Goal: Task Accomplishment & Management: Manage account settings

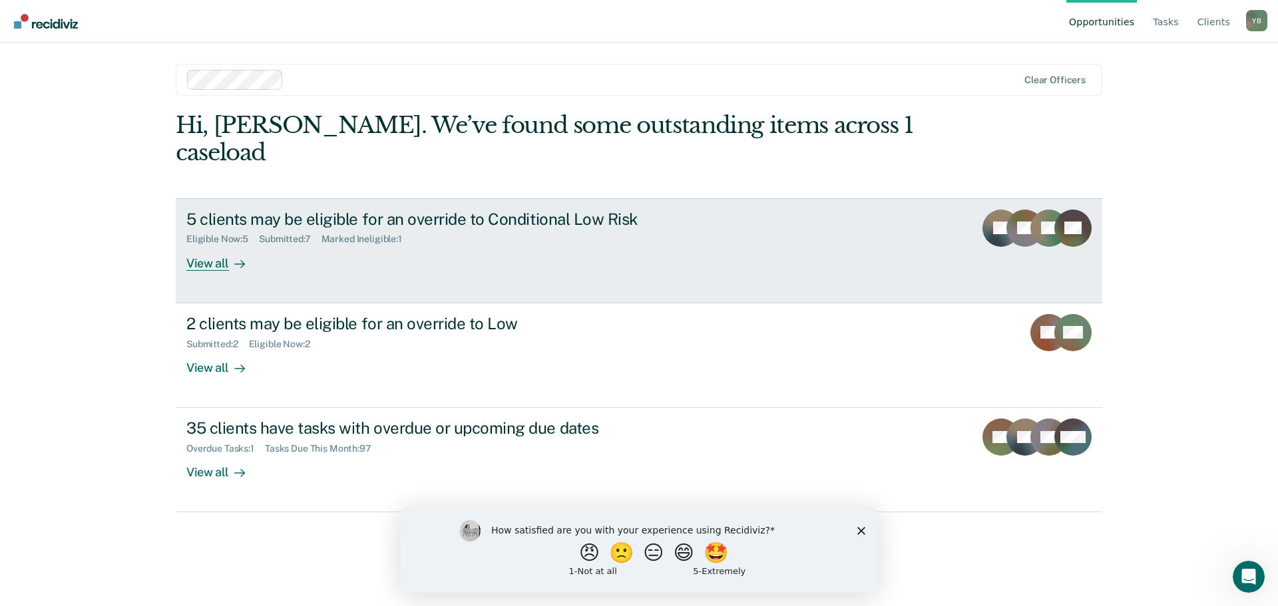
click at [626, 234] on div "5 clients may be eligible for an override to Conditional Low Risk Eligible Now …" at bounding box center [435, 240] width 499 height 61
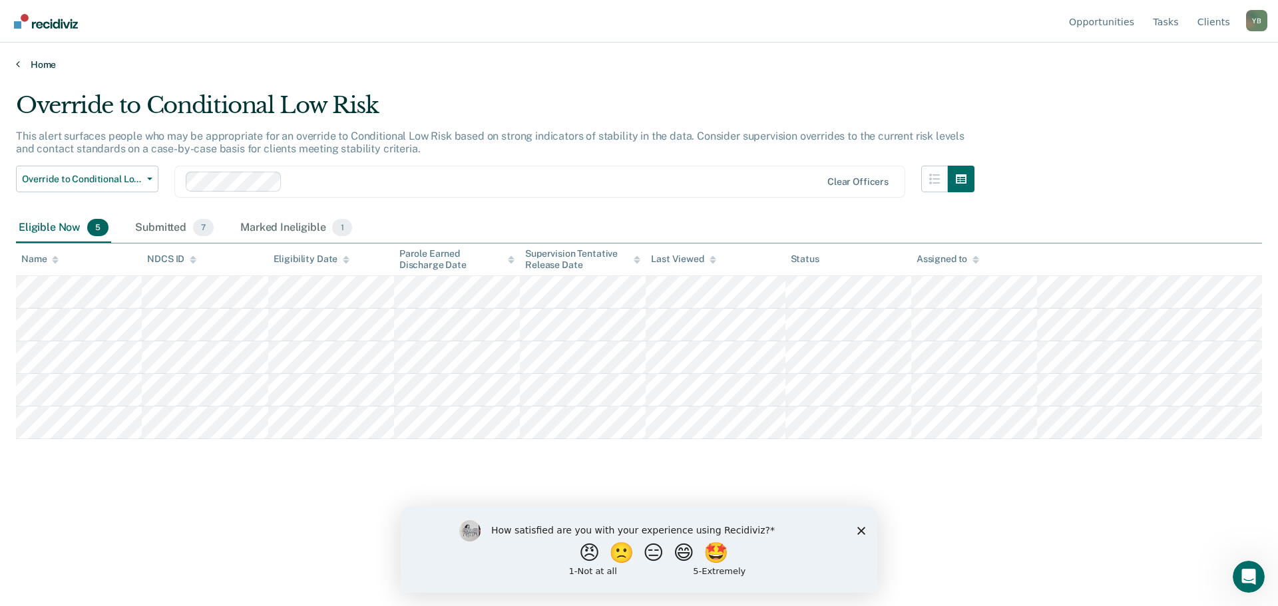
click at [25, 64] on link "Home" at bounding box center [639, 65] width 1246 height 12
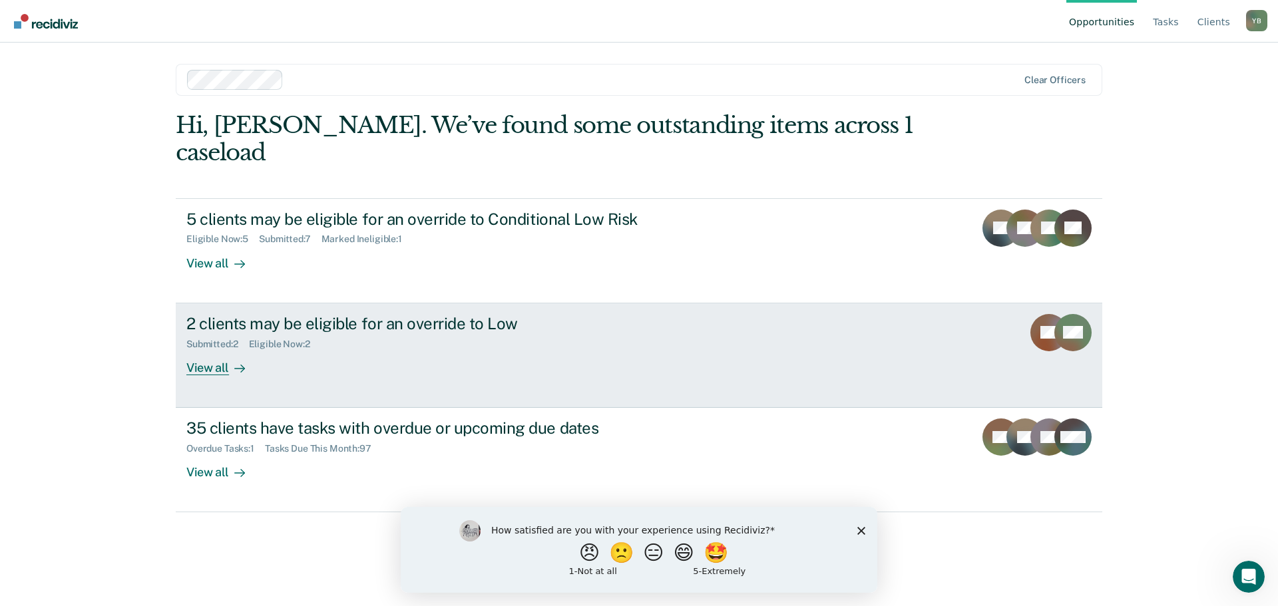
click at [421, 333] on div "Submitted : 2 Eligible Now : 2" at bounding box center [419, 341] width 467 height 17
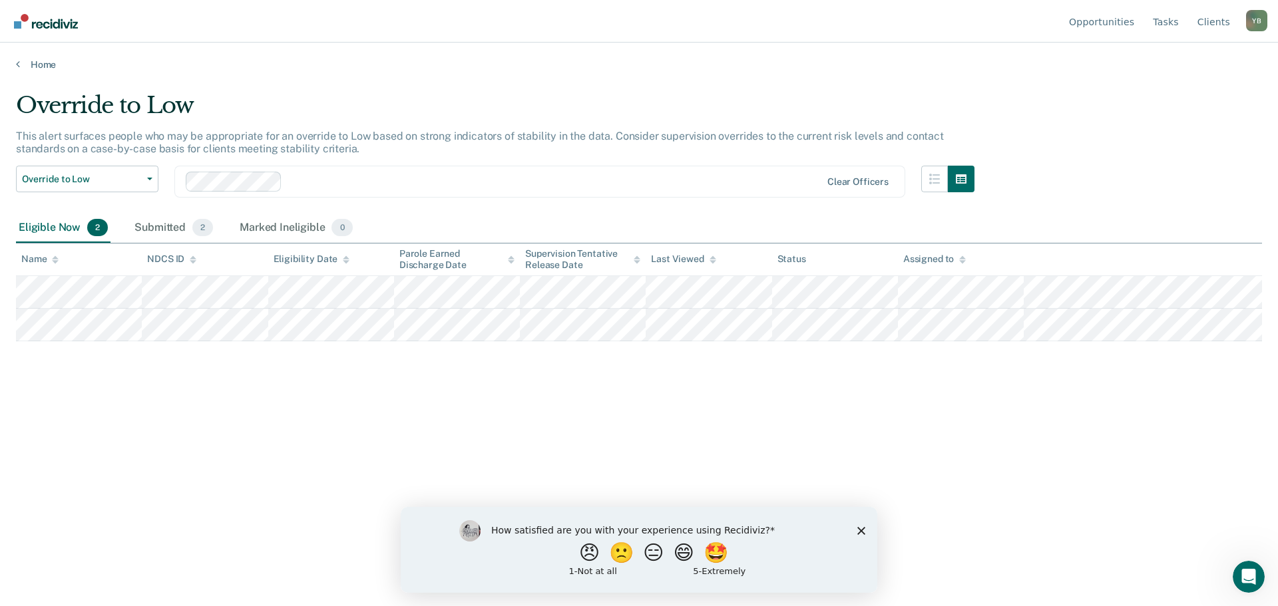
click at [880, 445] on div "Override to Low This alert surfaces people who may be appropriate for an overri…" at bounding box center [639, 299] width 1246 height 415
click at [32, 69] on link "Home" at bounding box center [639, 65] width 1246 height 12
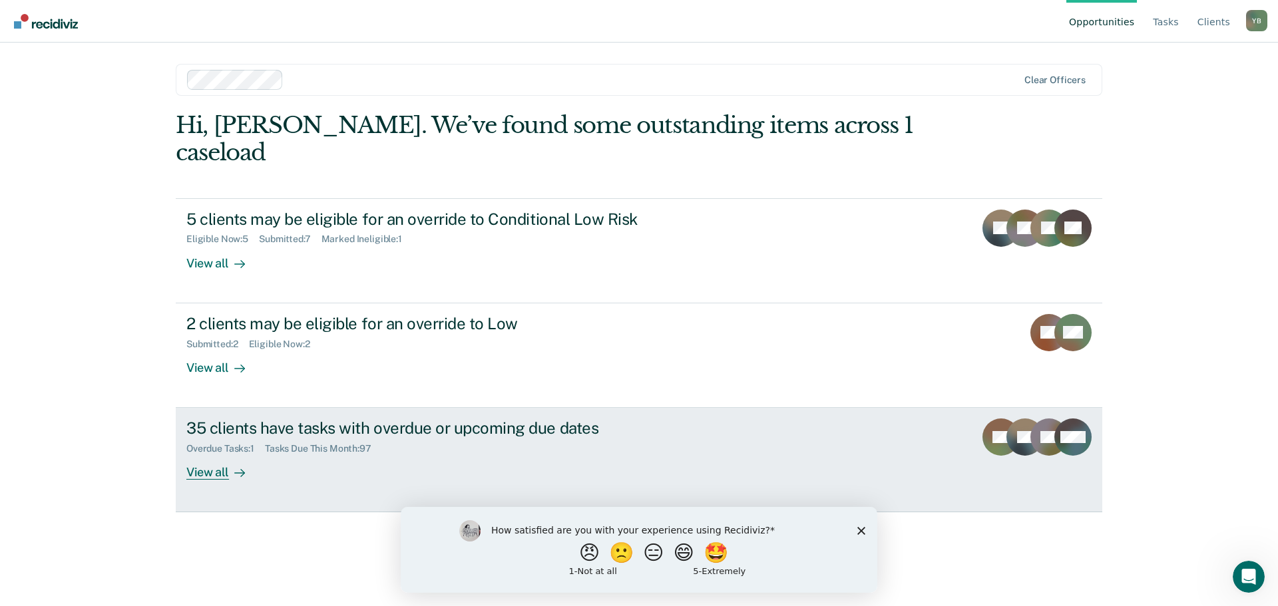
click at [395, 457] on link "35 clients have tasks with overdue or upcoming due dates Overdue Tasks : 1 Task…" at bounding box center [639, 460] width 926 height 104
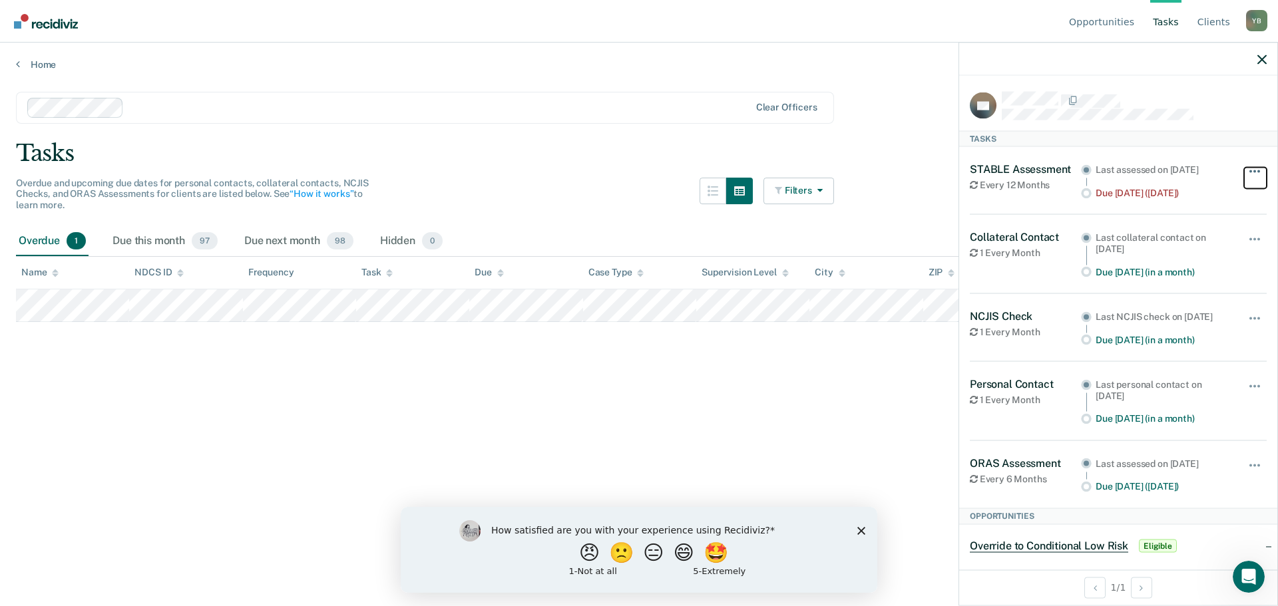
click at [1247, 177] on button "button" at bounding box center [1255, 177] width 23 height 21
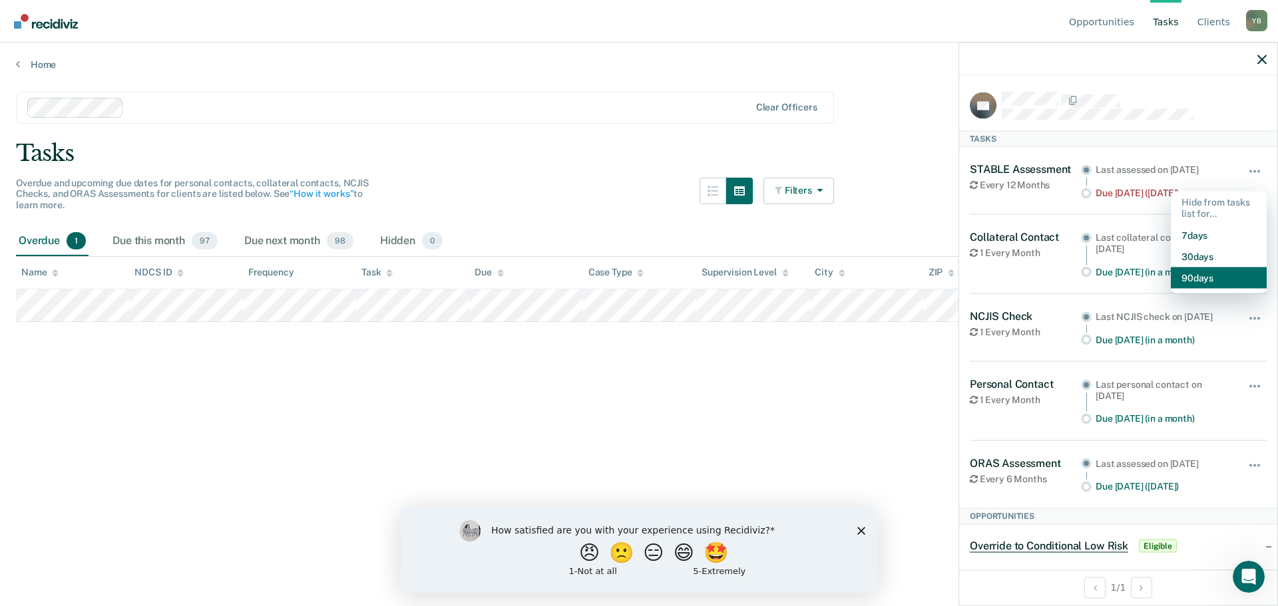
click at [1205, 280] on button "90 days" at bounding box center [1219, 277] width 96 height 21
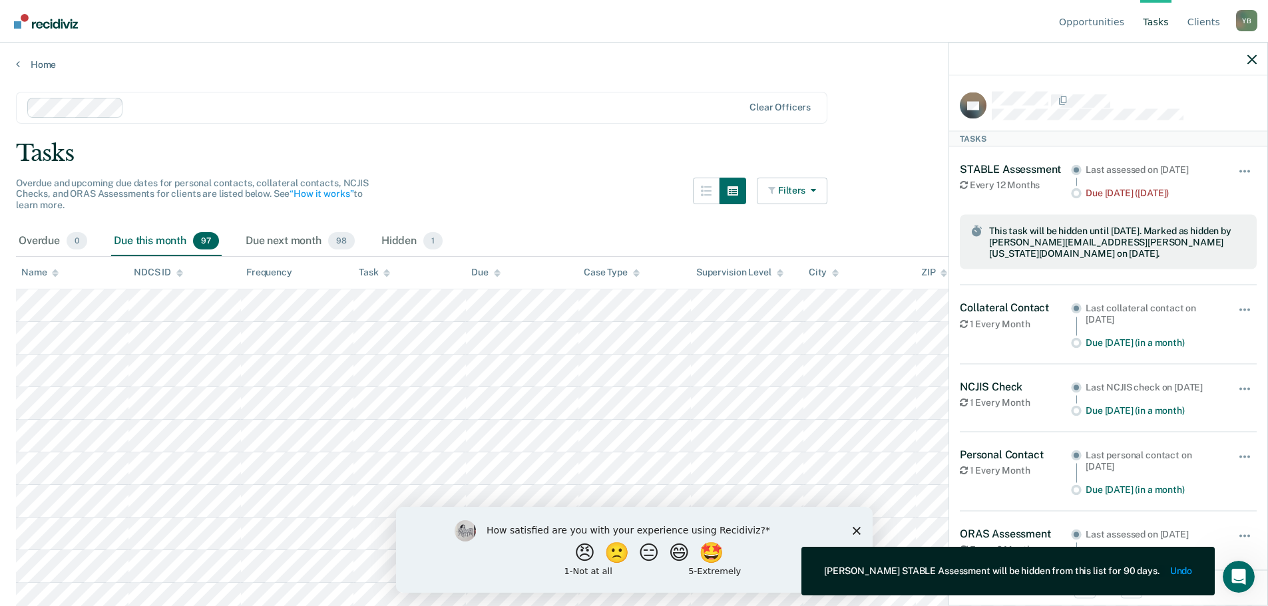
click at [662, 159] on div "Tasks" at bounding box center [634, 153] width 1236 height 27
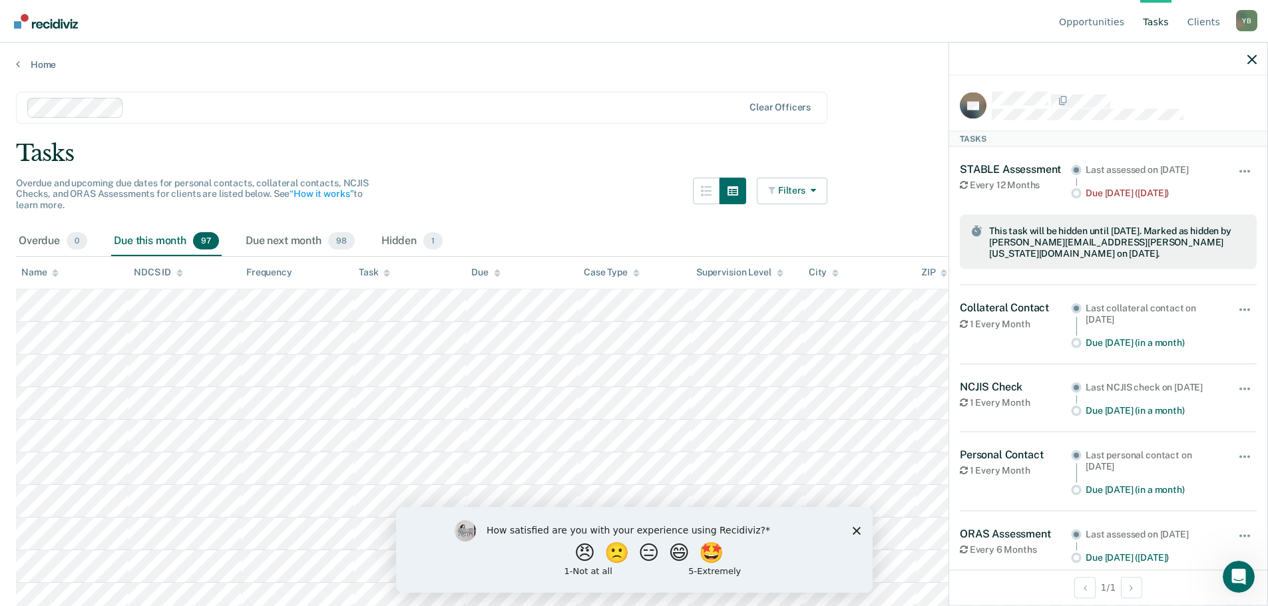
click at [965, 186] on icon at bounding box center [964, 184] width 8 height 9
